Goal: Transaction & Acquisition: Purchase product/service

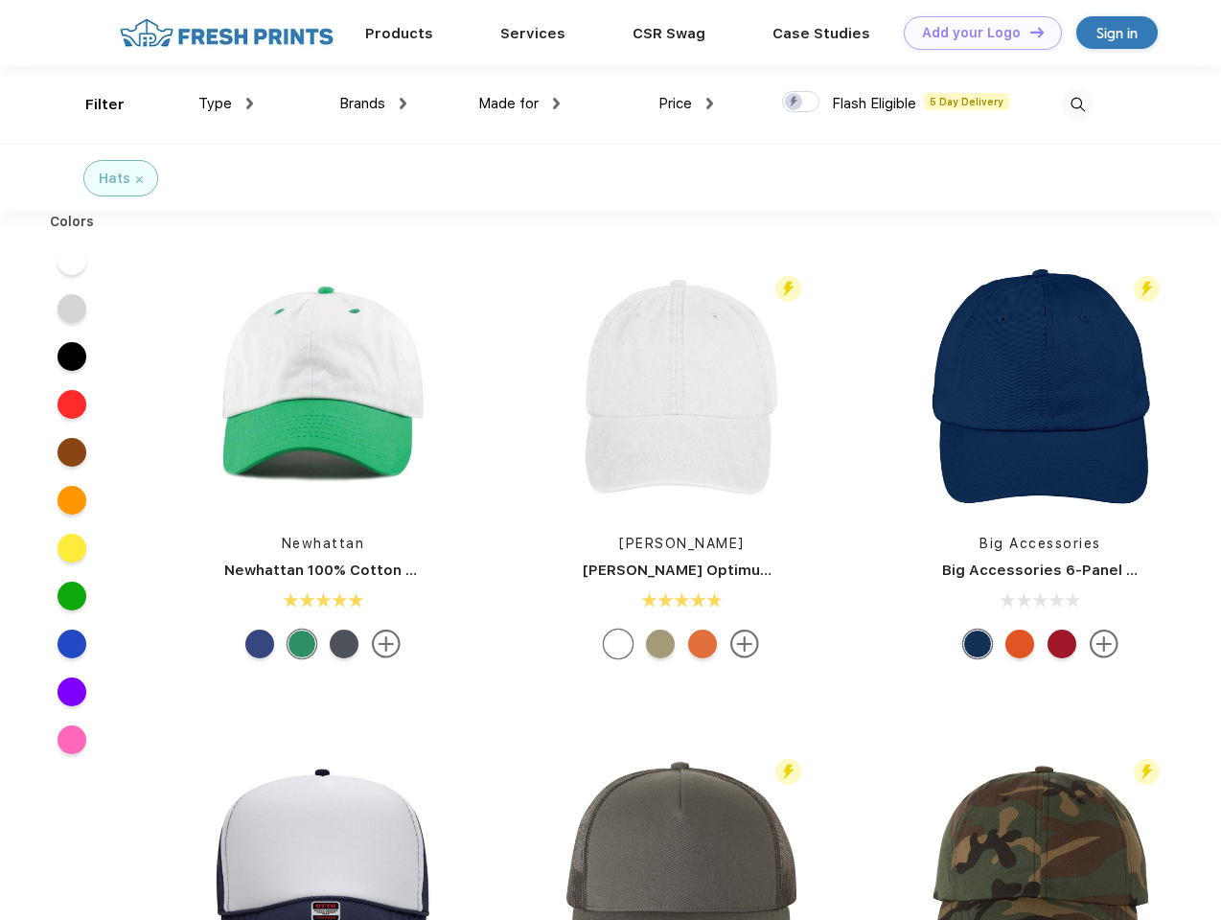
scroll to position [1, 0]
click at [976, 33] on link "Add your Logo Design Tool" at bounding box center [983, 33] width 158 height 34
click at [0, 0] on div "Design Tool" at bounding box center [0, 0] width 0 height 0
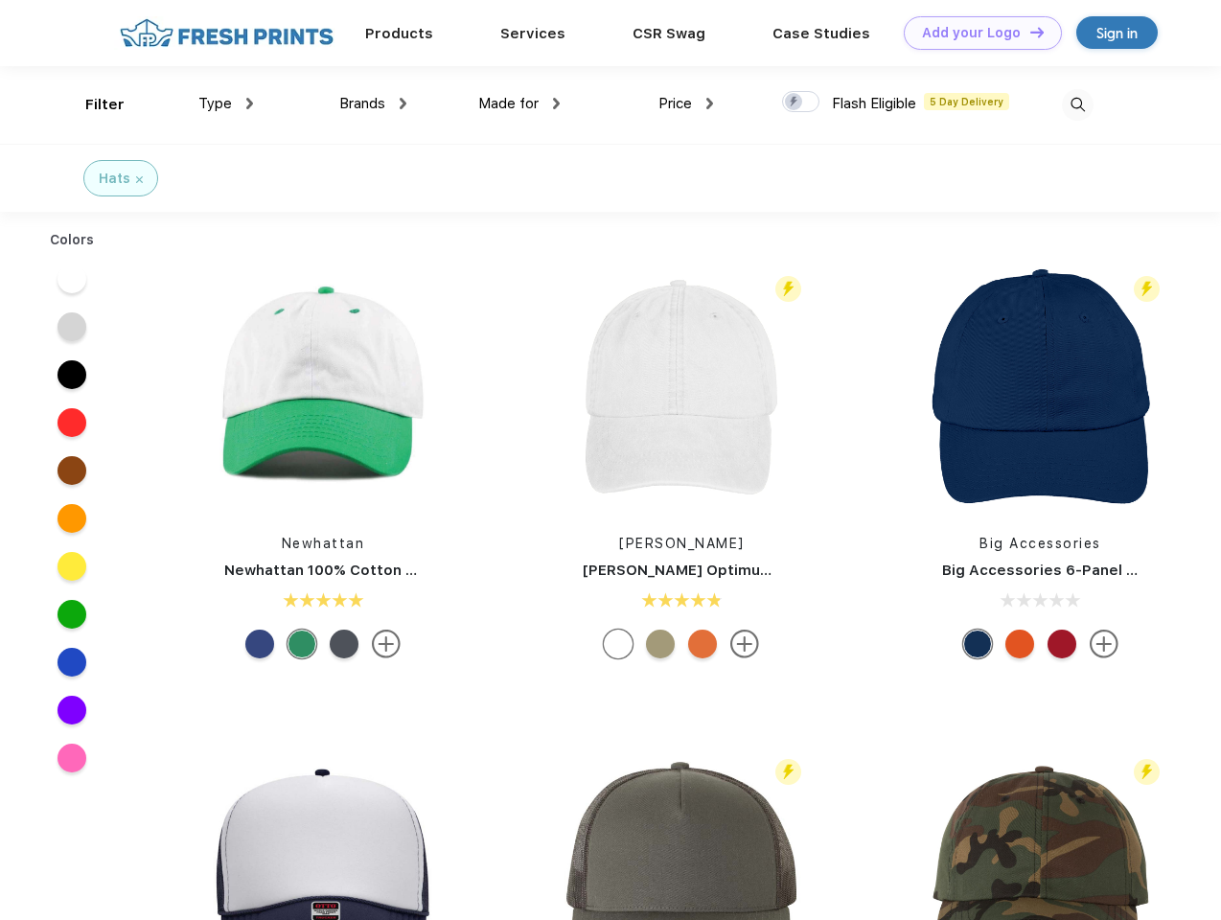
click at [1028, 32] on link "Add your Logo Design Tool" at bounding box center [983, 33] width 158 height 34
click at [92, 104] on div "Filter" at bounding box center [104, 105] width 39 height 22
click at [226, 104] on span "Type" at bounding box center [215, 103] width 34 height 17
click at [373, 104] on span "Brands" at bounding box center [362, 103] width 46 height 17
click at [519, 104] on span "Made for" at bounding box center [508, 103] width 60 height 17
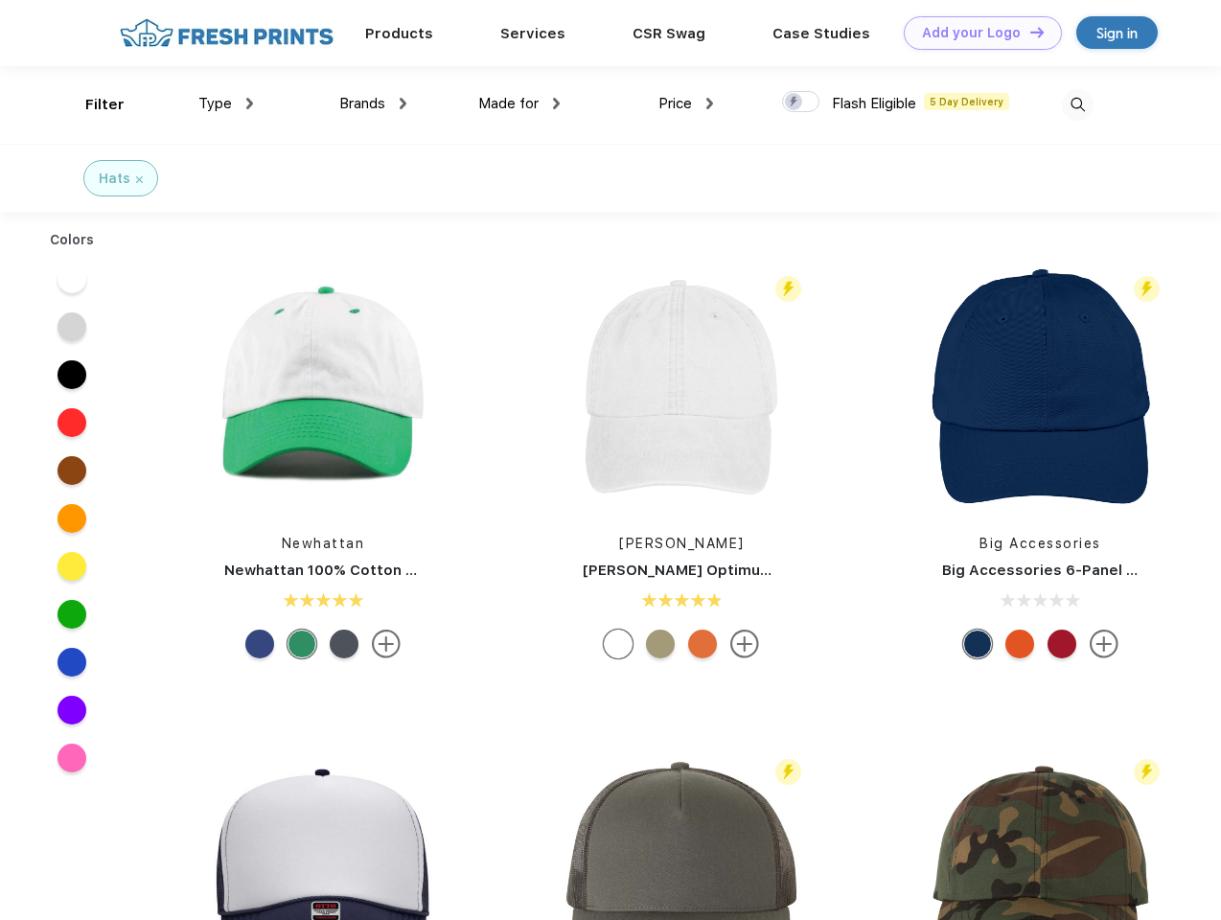
click at [686, 104] on span "Price" at bounding box center [675, 103] width 34 height 17
click at [801, 103] on div at bounding box center [800, 101] width 37 height 21
click at [795, 103] on input "checkbox" at bounding box center [788, 96] width 12 height 12
click at [1077, 104] on img at bounding box center [1078, 105] width 32 height 32
